Goal: Transaction & Acquisition: Subscribe to service/newsletter

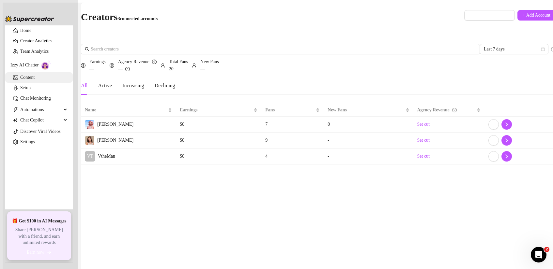
click at [35, 80] on link "Content" at bounding box center [27, 77] width 14 height 5
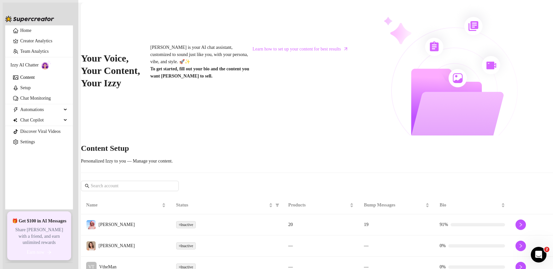
click at [250, 215] on td "Inactive" at bounding box center [227, 225] width 112 height 21
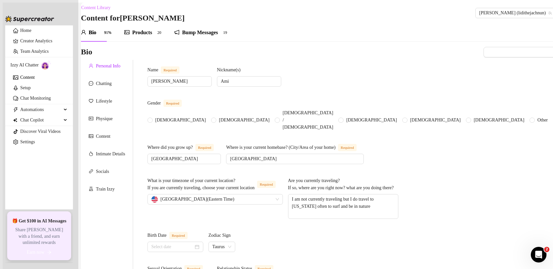
radio input "true"
type input "[DATE]"
click at [110, 139] on div "Content" at bounding box center [103, 136] width 14 height 7
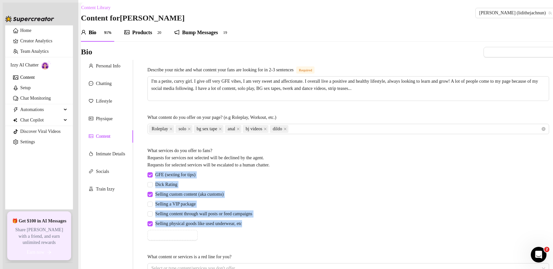
drag, startPoint x: 265, startPoint y: 224, endPoint x: 229, endPoint y: 170, distance: 64.7
click at [229, 171] on div "GFE (sexting for tips) Dick Rating Selling custom content (aka customs) Selling…" at bounding box center [200, 205] width 107 height 69
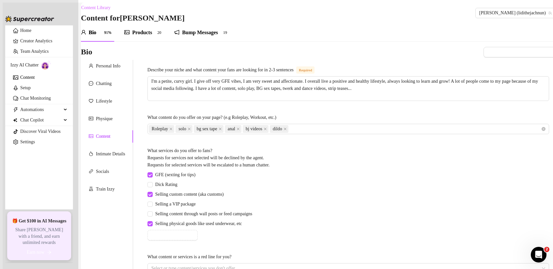
click at [304, 208] on div "GFE (sexting for tips) Dick Rating Selling custom content (aka customs) Selling…" at bounding box center [347, 205] width 401 height 69
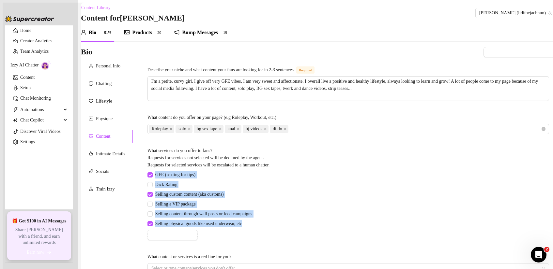
drag, startPoint x: 261, startPoint y: 224, endPoint x: 214, endPoint y: 169, distance: 73.3
click at [214, 169] on div "What services do you offer to fans? Requests for services not selected will be …" at bounding box center [347, 193] width 401 height 93
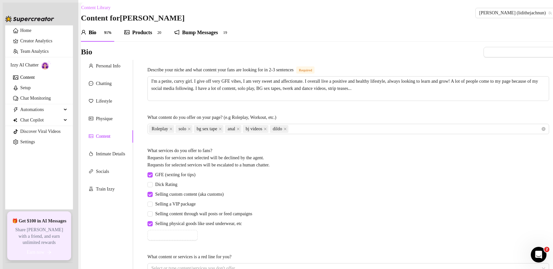
click at [291, 215] on div "GFE (sexting for tips) Dick Rating Selling custom content (aka customs) Selling…" at bounding box center [347, 205] width 401 height 69
click at [145, 34] on div "Products" at bounding box center [142, 33] width 20 height 8
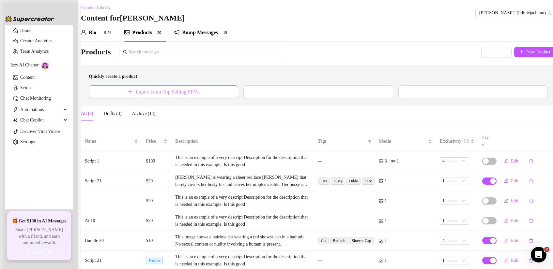
click at [184, 98] on button "Import from Top Selling PPVs" at bounding box center [163, 91] width 149 height 13
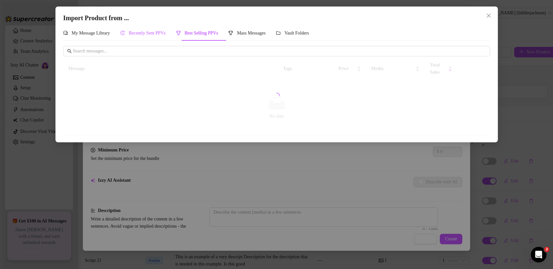
click at [159, 35] on span "Recently Sent PPVs" at bounding box center [147, 33] width 37 height 5
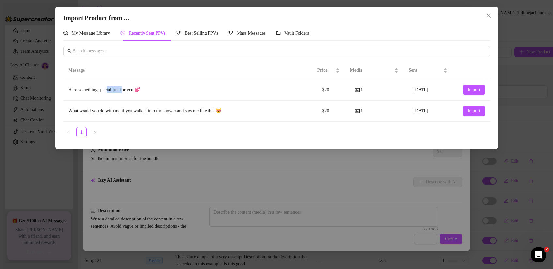
drag, startPoint x: 111, startPoint y: 91, endPoint x: 155, endPoint y: 83, distance: 44.1
click at [135, 91] on div "Here something special just for you 💕" at bounding box center [189, 89] width 243 height 7
click at [441, 89] on span "Import" at bounding box center [474, 89] width 12 height 5
type textarea "Here something special just for you 💕"
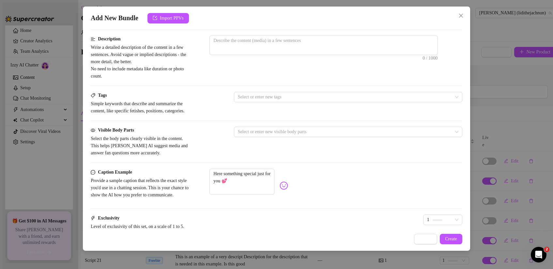
scroll to position [271, 0]
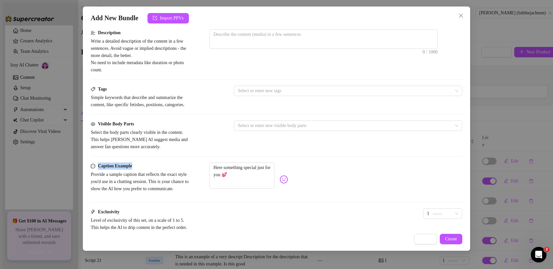
drag, startPoint x: 98, startPoint y: 173, endPoint x: 143, endPoint y: 175, distance: 45.0
click at [143, 170] on div "Caption Example" at bounding box center [140, 166] width 98 height 7
click at [236, 181] on textarea "Here something special just for you 💕" at bounding box center [241, 176] width 65 height 26
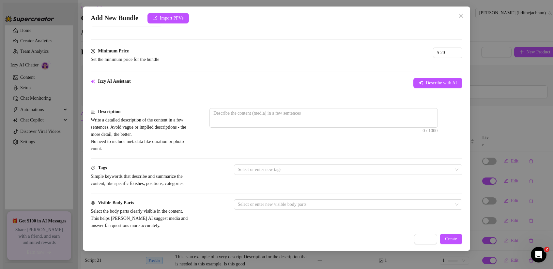
scroll to position [175, 0]
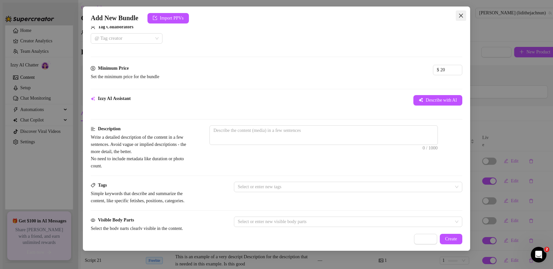
click at [441, 16] on icon "close" at bounding box center [460, 15] width 5 height 5
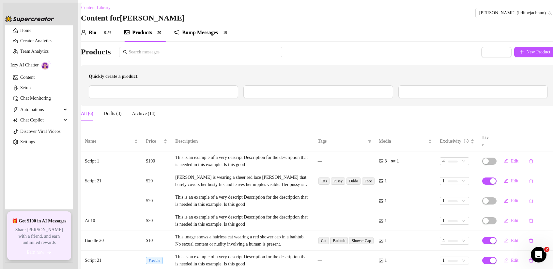
click at [203, 37] on div "Bump Messages" at bounding box center [200, 33] width 36 height 8
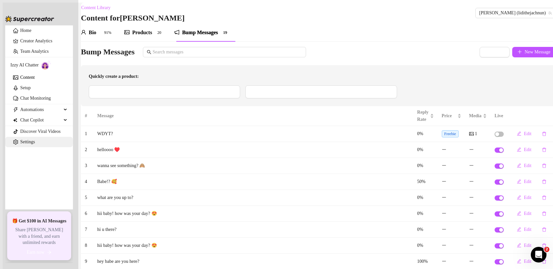
click at [25, 144] on link "Settings" at bounding box center [27, 142] width 15 height 5
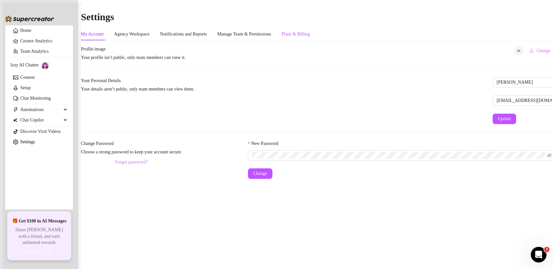
click at [310, 31] on div "Plans & Billing" at bounding box center [295, 34] width 28 height 7
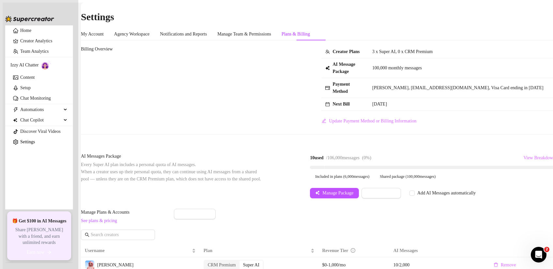
drag, startPoint x: 260, startPoint y: 150, endPoint x: 303, endPoint y: 150, distance: 42.7
click at [310, 155] on div "10 used / 106,000 messages ( 0 %)" at bounding box center [340, 158] width 61 height 7
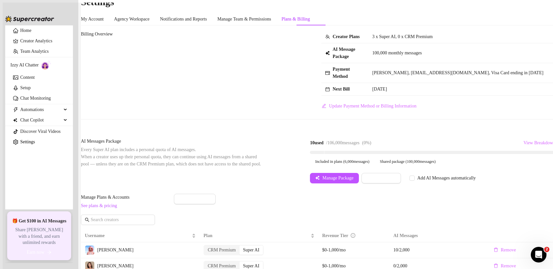
scroll to position [17, 0]
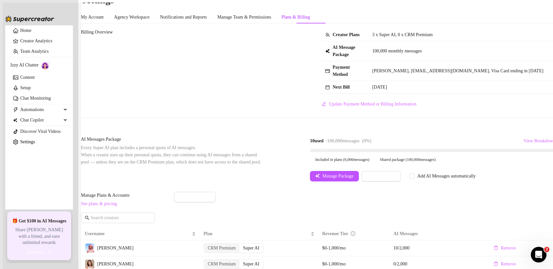
click at [112, 206] on link "See plans & pricing" at bounding box center [99, 203] width 36 height 5
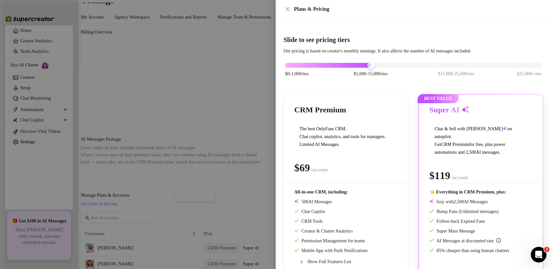
drag, startPoint x: 500, startPoint y: 203, endPoint x: 452, endPoint y: 206, distance: 48.0
click at [441, 206] on div "👈 Everything in CRM Premium, plus: Izzy with AI Messages Bump Fans (Unlimited m…" at bounding box center [480, 222] width 103 height 66
click at [441, 66] on div "$0-1,000/mo $1,000-15,000/mo $15,000-25,000/mo $25,000+/mo" at bounding box center [413, 64] width 256 height 4
click at [371, 66] on div "$0-1,000/mo $1,000-15,000/mo $15,000-25,000/mo $25,000+/mo" at bounding box center [413, 64] width 256 height 4
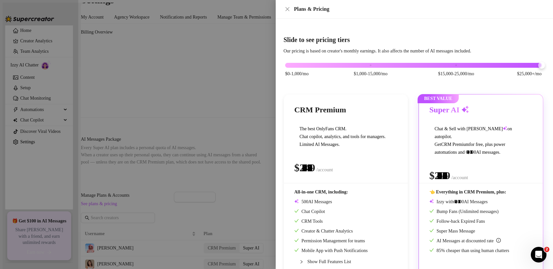
click at [441, 64] on div "$0-1,000/mo $1,000-15,000/mo $15,000-25,000/mo $25,000+/mo" at bounding box center [413, 64] width 256 height 4
click at [441, 66] on div "$0-1,000/mo $1,000-15,000/mo $15,000-25,000/mo $25,000+/mo" at bounding box center [413, 64] width 256 height 4
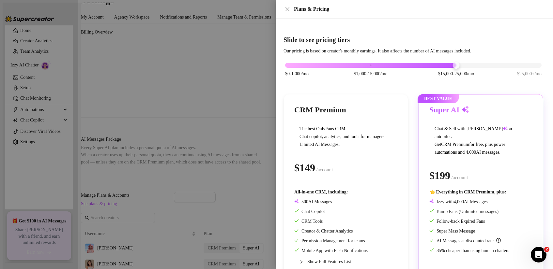
click at [379, 66] on div "$0-1,000/mo $1,000-15,000/mo $15,000-25,000/mo $25,000+/mo" at bounding box center [413, 64] width 256 height 4
click at [312, 66] on div "$0-1,000/mo $1,000-15,000/mo $15,000-25,000/mo $25,000+/mo" at bounding box center [413, 64] width 256 height 4
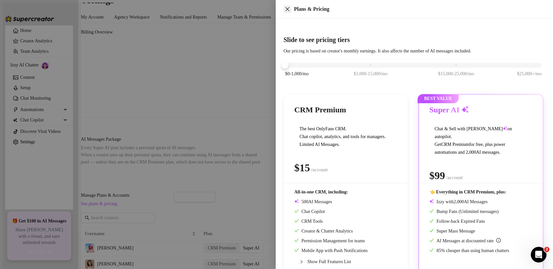
click at [287, 9] on icon "close" at bounding box center [287, 9] width 4 height 4
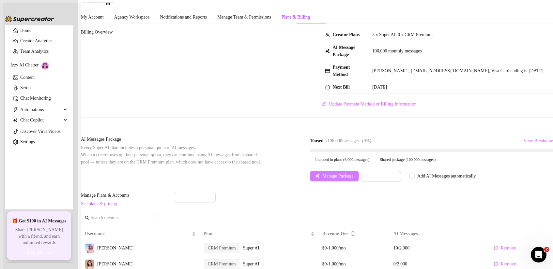
click at [322, 174] on span "Manage Package" at bounding box center [337, 176] width 31 height 5
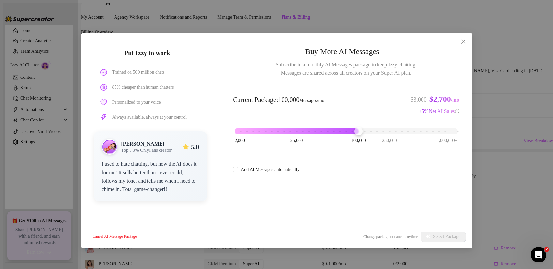
click at [265, 79] on div "Buy More AI Messages Subscribe to a monthly AI Messages package to keep Izzy ch…" at bounding box center [346, 110] width 226 height 128
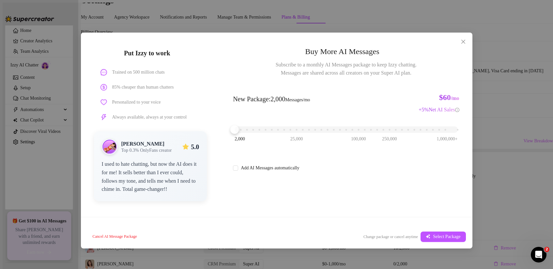
click at [237, 129] on div "2,000 25,000 100,000 250,000 1,000,000+" at bounding box center [345, 127] width 223 height 4
drag, startPoint x: 275, startPoint y: 100, endPoint x: 315, endPoint y: 99, distance: 39.8
click at [310, 99] on span "New Package : 2,000 Messages/mo" at bounding box center [271, 99] width 77 height 10
drag, startPoint x: 328, startPoint y: 99, endPoint x: 297, endPoint y: 96, distance: 31.1
click at [297, 96] on div "New Package : 2,000 Messages/mo $60 /mo + 5 % Net AI Sales" at bounding box center [346, 99] width 226 height 29
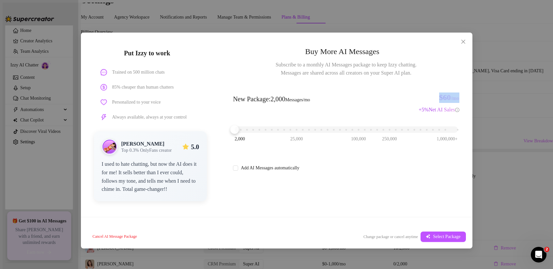
drag, startPoint x: 466, startPoint y: 97, endPoint x: 426, endPoint y: 94, distance: 40.2
click at [426, 94] on div "Buy More AI Messages Subscribe to a monthly AI Messages package to keep Izzy ch…" at bounding box center [346, 125] width 252 height 185
click at [296, 129] on div "2,000 25,000 100,000 250,000 1,000,000+" at bounding box center [345, 127] width 223 height 4
drag, startPoint x: 397, startPoint y: 95, endPoint x: 411, endPoint y: 95, distance: 13.4
click at [397, 94] on div "New Package : 25,000 Messages/mo $750 $712.5 /mo + 5 % Net AI Sales" at bounding box center [346, 100] width 226 height 31
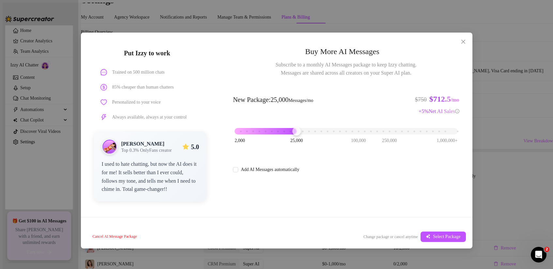
click at [340, 79] on div "Buy More AI Messages Subscribe to a monthly AI Messages package to keep Izzy ch…" at bounding box center [346, 110] width 226 height 128
click at [441, 41] on icon "close" at bounding box center [462, 41] width 5 height 5
